Goal: Information Seeking & Learning: Learn about a topic

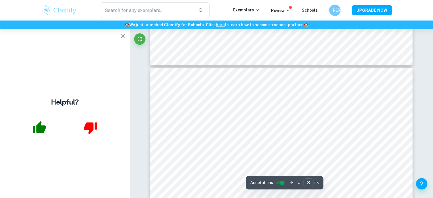
scroll to position [1106, 0]
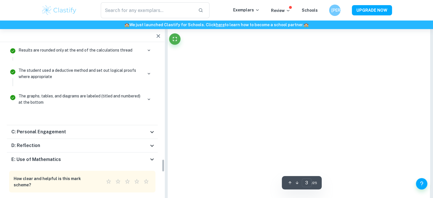
scroll to position [1294, 0]
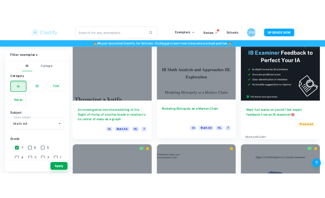
scroll to position [193, 0]
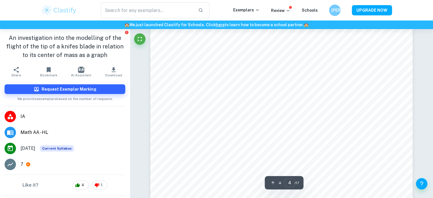
scroll to position [1225, 0]
